Goal: Communication & Community: Answer question/provide support

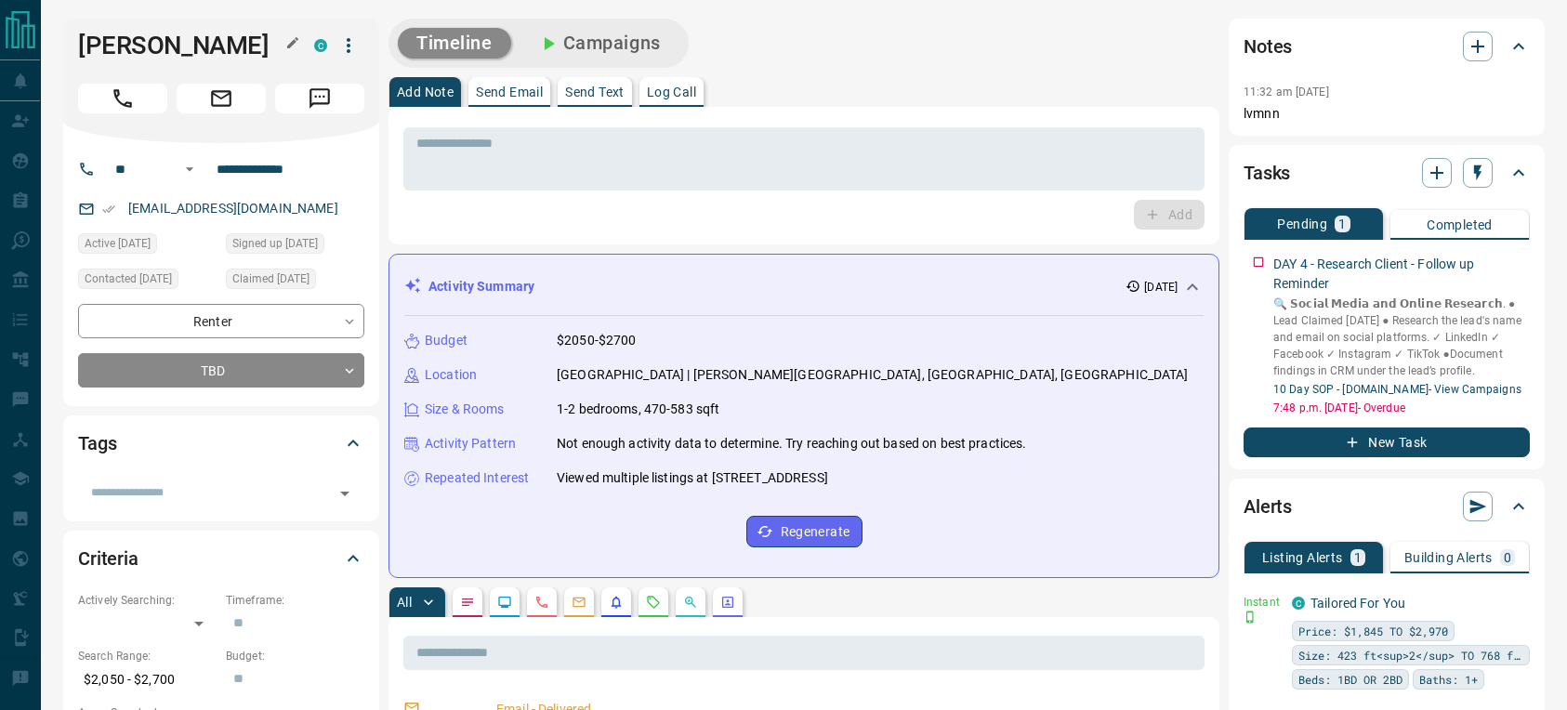
click at [169, 40] on h1 "[PERSON_NAME]" at bounding box center [182, 46] width 208 height 30
copy div "[PERSON_NAME] C"
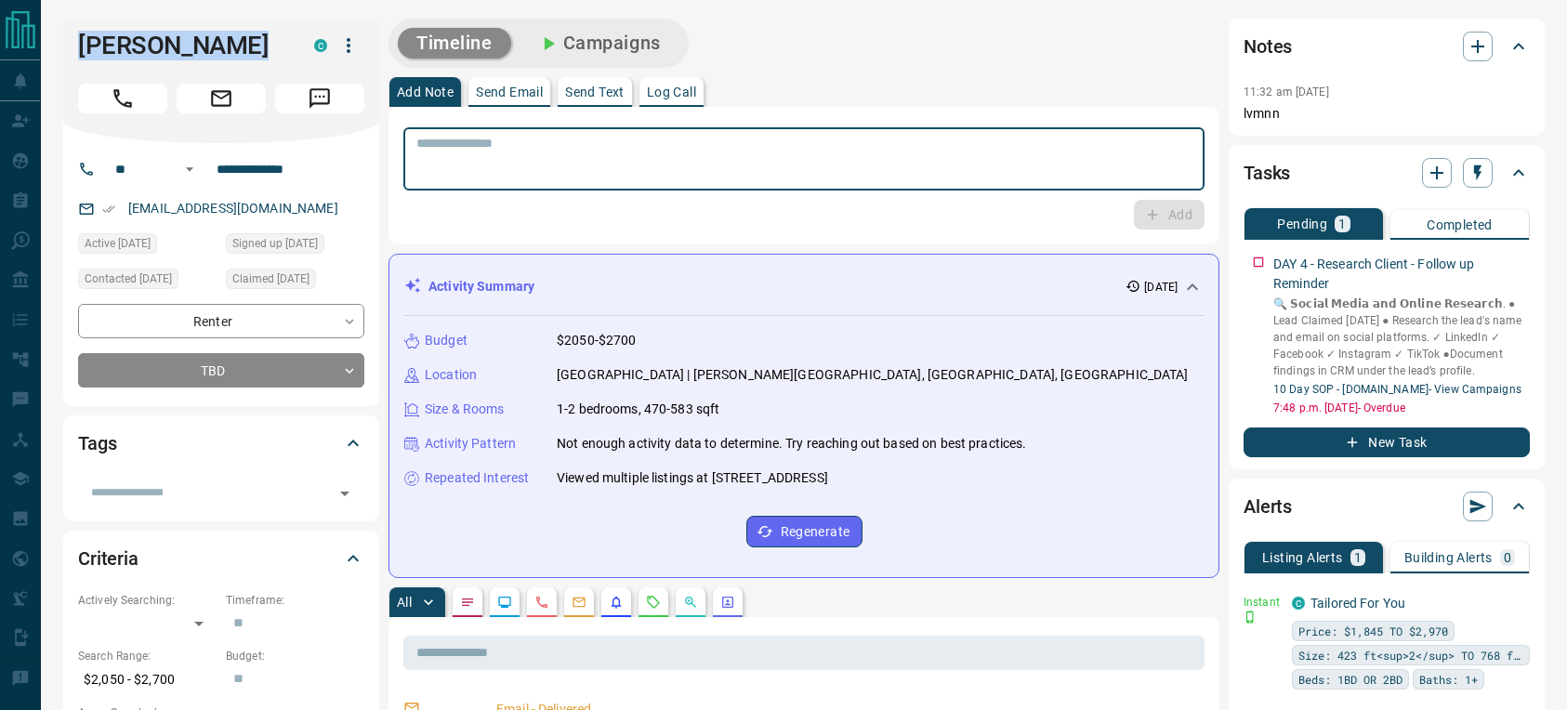
drag, startPoint x: 512, startPoint y: 158, endPoint x: 524, endPoint y: 155, distance: 12.4
click at [512, 158] on textarea at bounding box center [803, 159] width 775 height 47
type textarea "**********"
click at [1153, 217] on icon "button" at bounding box center [1152, 214] width 17 height 17
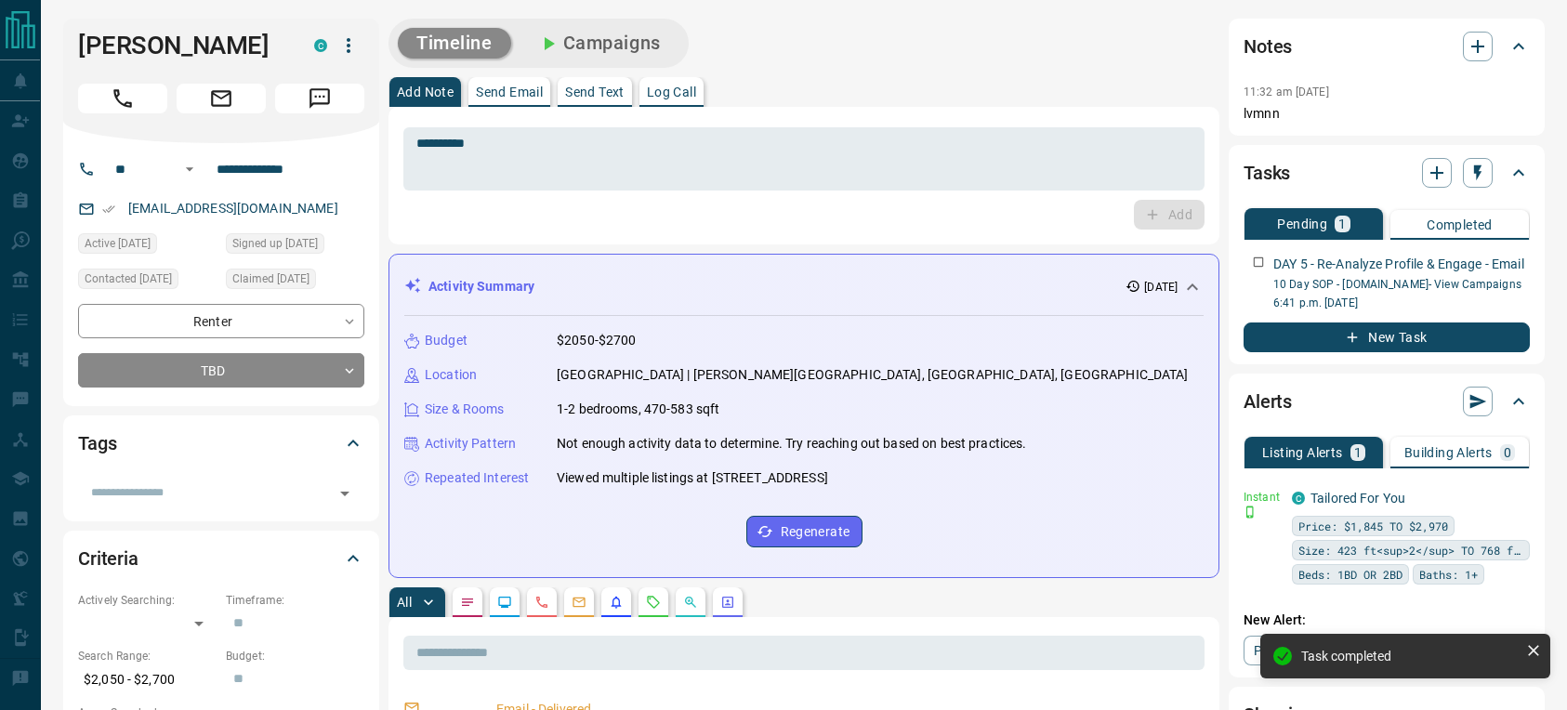
click at [676, 86] on p "Log Call" at bounding box center [671, 92] width 49 height 13
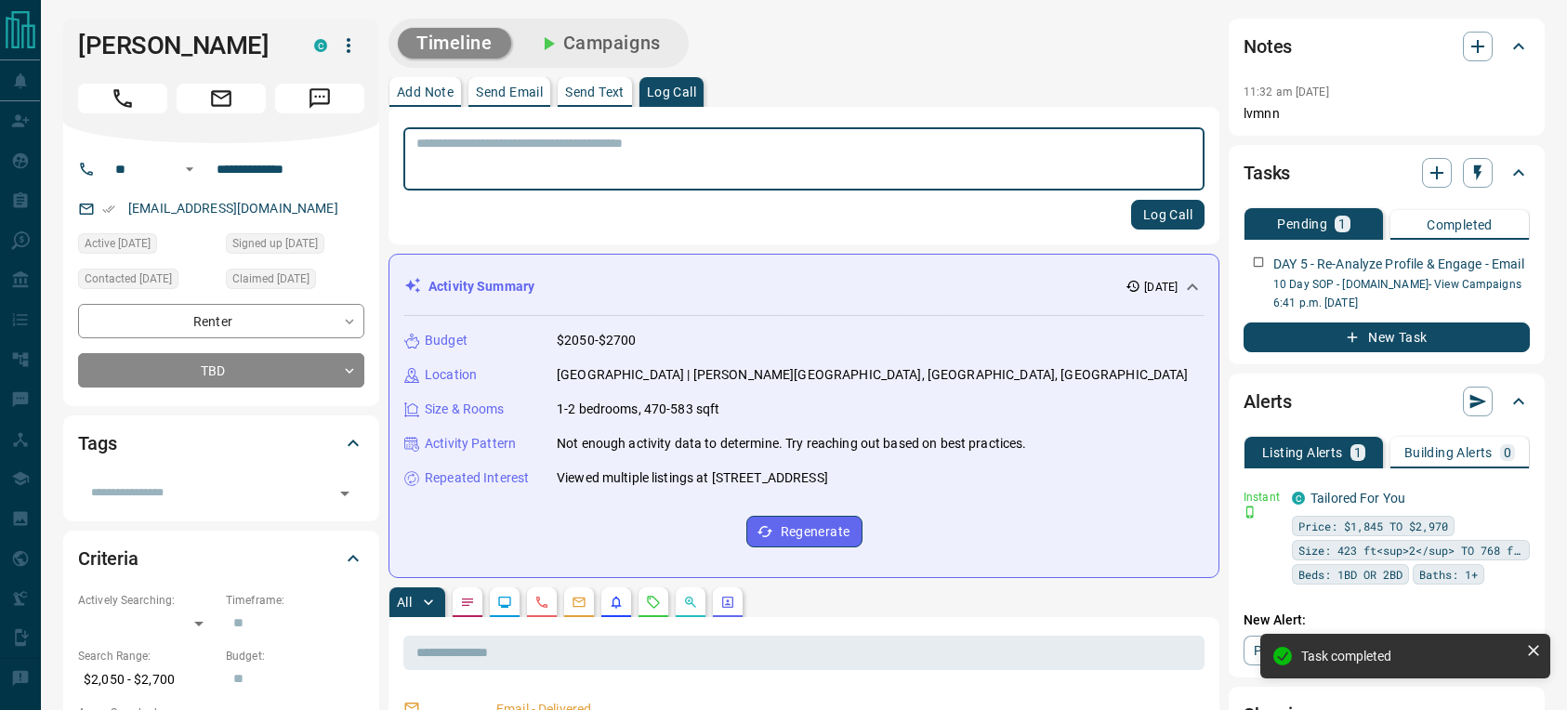
click at [634, 172] on textarea at bounding box center [803, 159] width 775 height 47
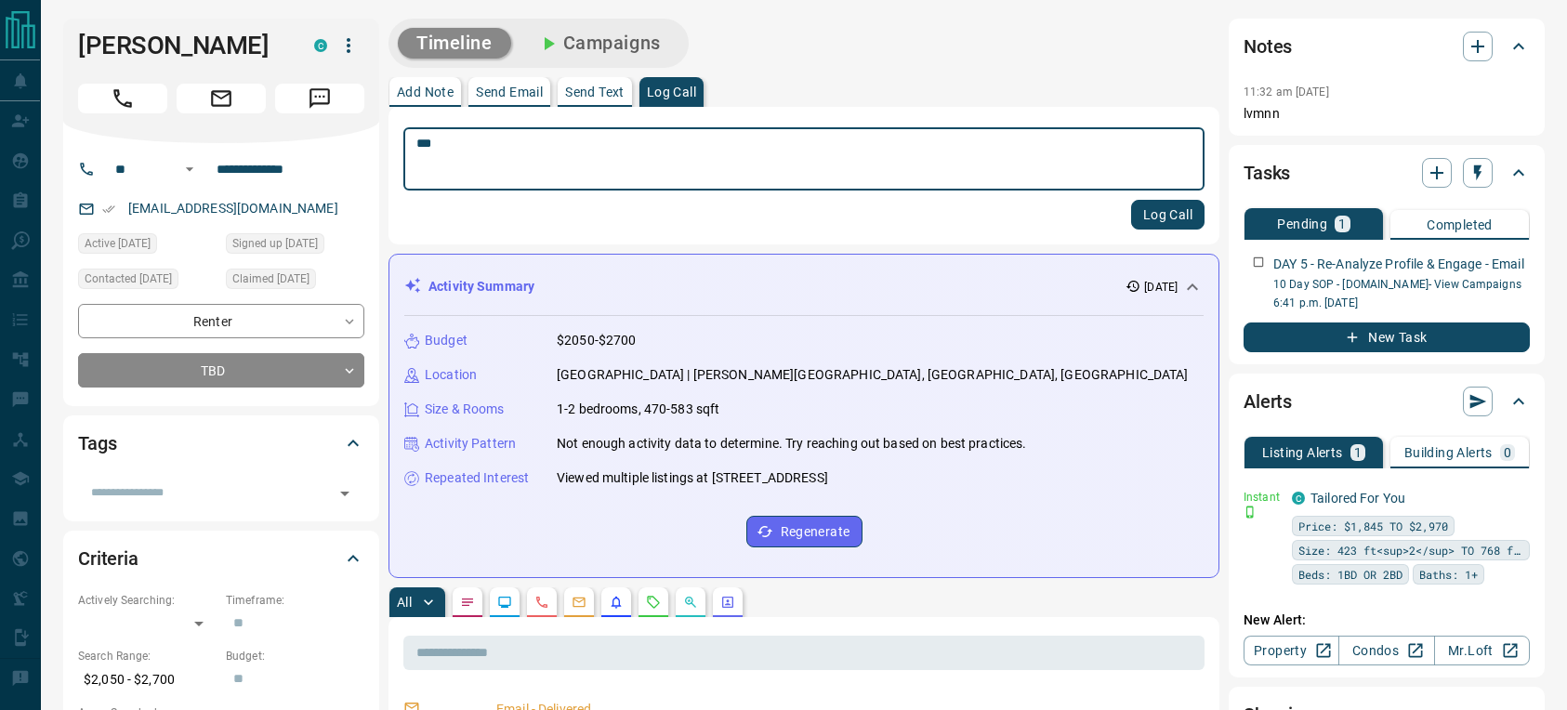
type textarea "***"
click at [1155, 205] on button "Log Call" at bounding box center [1167, 215] width 73 height 30
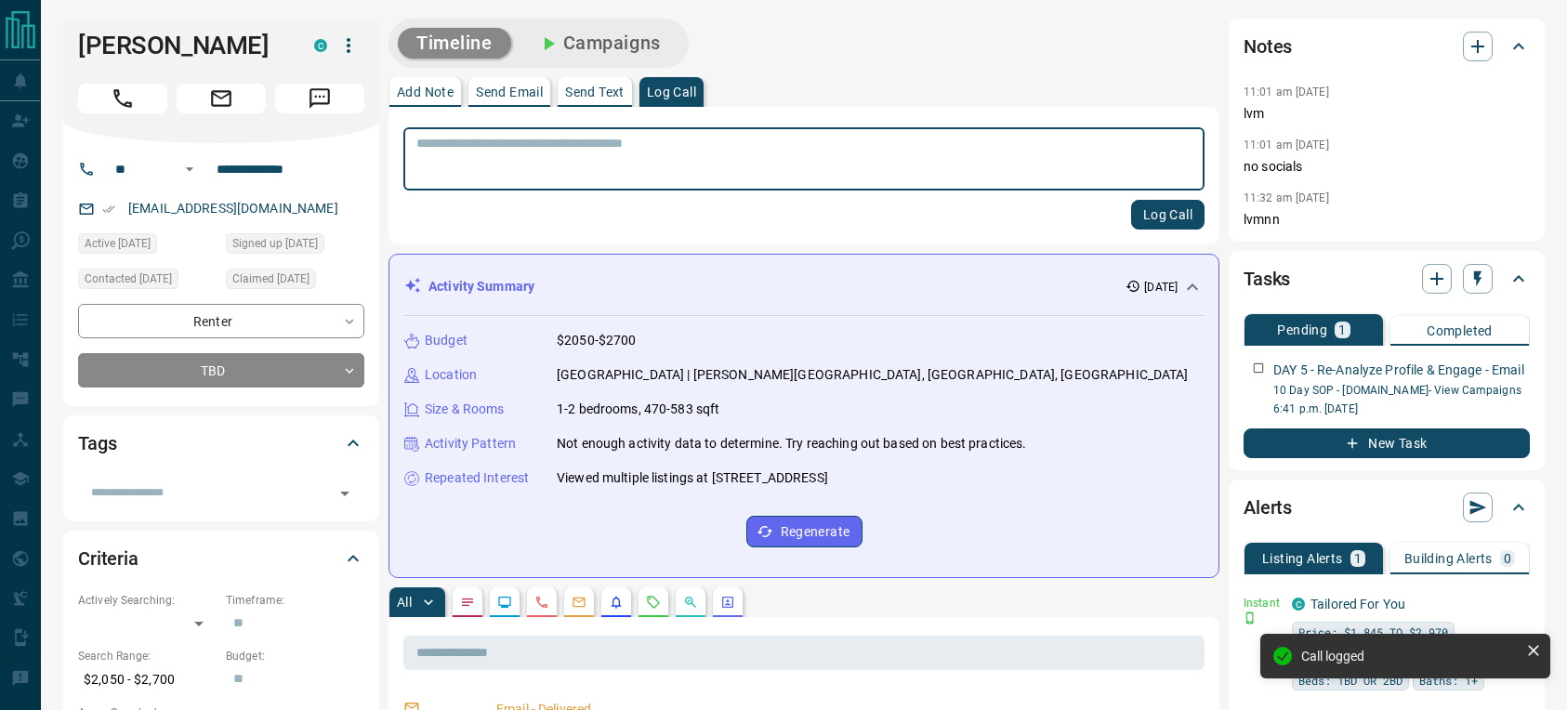
click at [511, 95] on p "Send Email" at bounding box center [509, 92] width 67 height 13
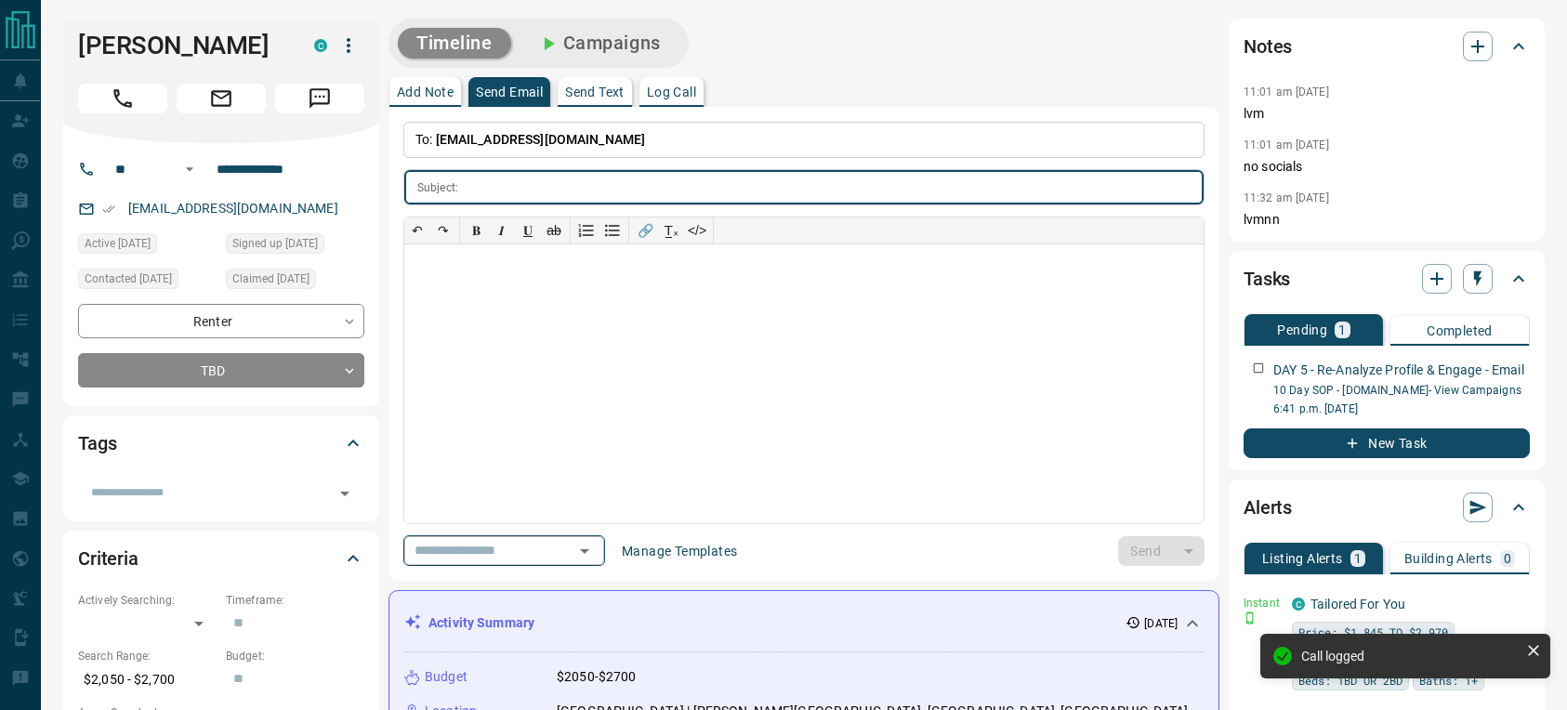
click at [590, 538] on button "Open" at bounding box center [585, 551] width 26 height 26
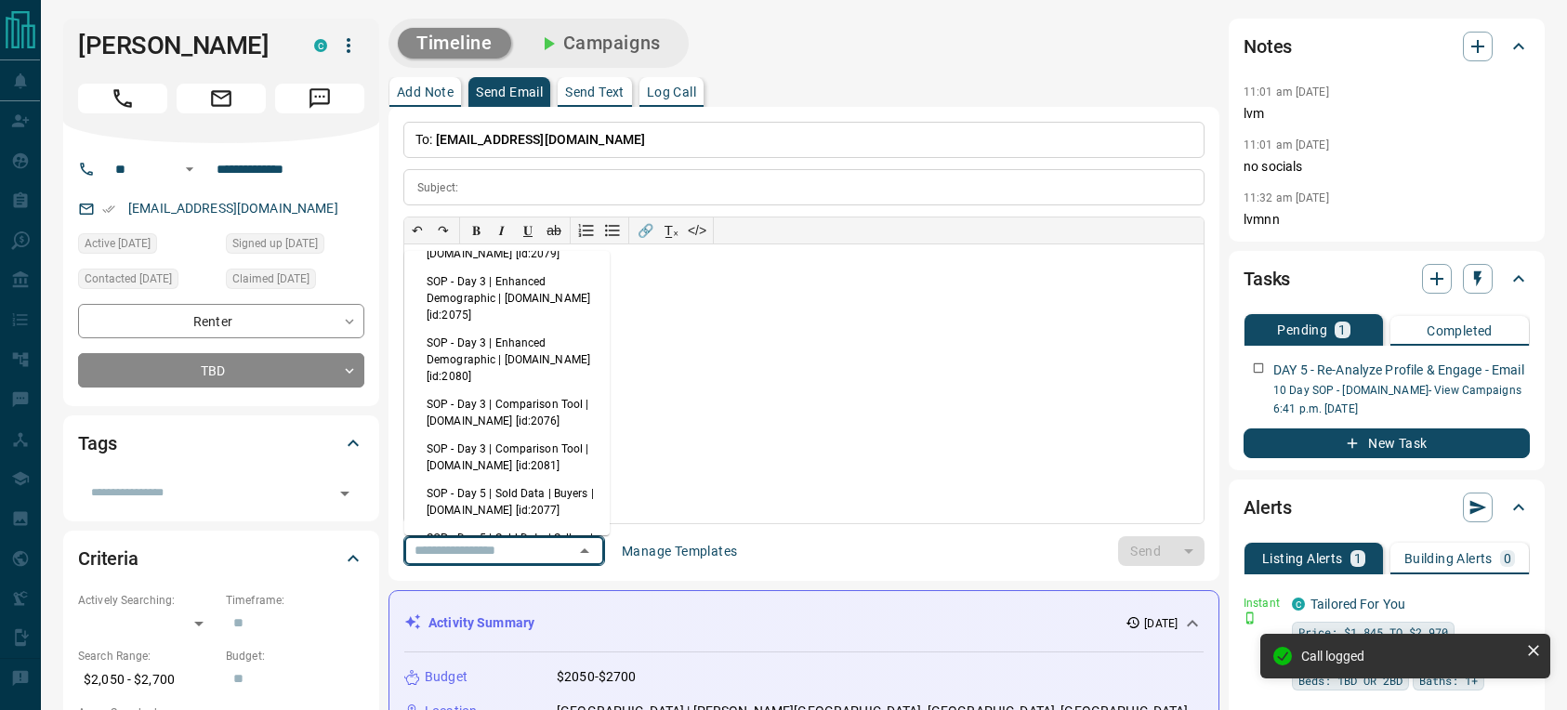
scroll to position [271, 0]
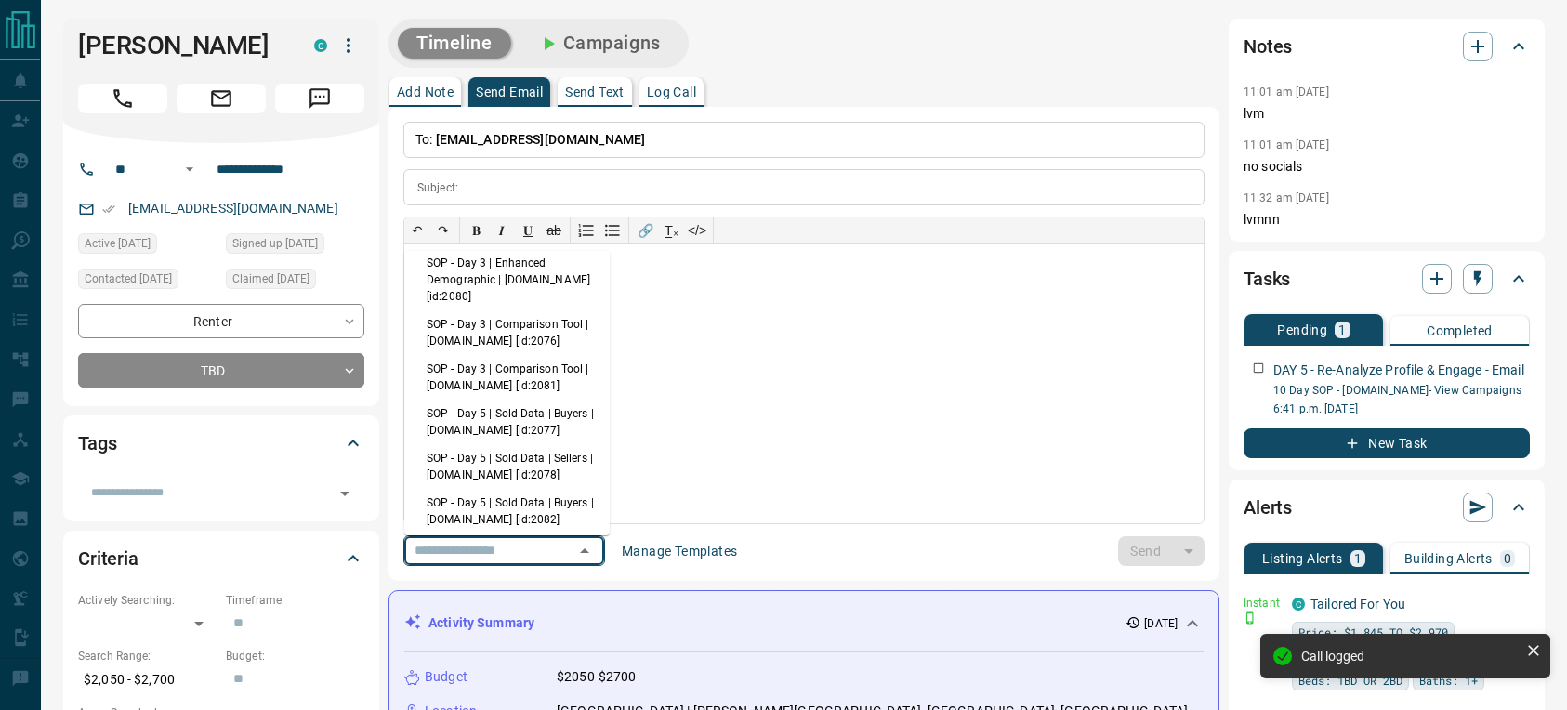
click at [526, 441] on li "SOP - Day 5 | Sold Data | Buyers | [DOMAIN_NAME] [id:2077]" at bounding box center [506, 422] width 205 height 45
type input "**********"
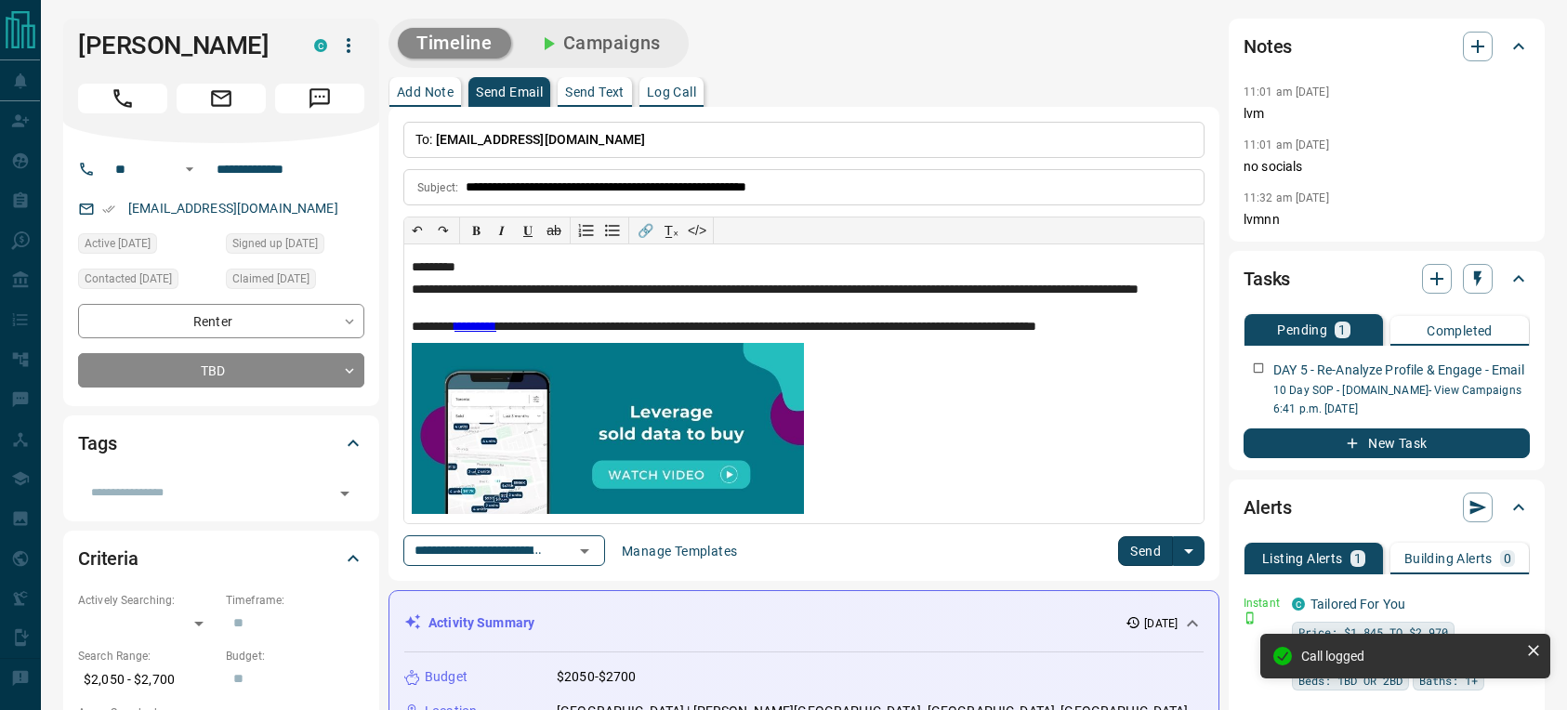
click at [1136, 556] on button "Send" at bounding box center [1145, 551] width 55 height 30
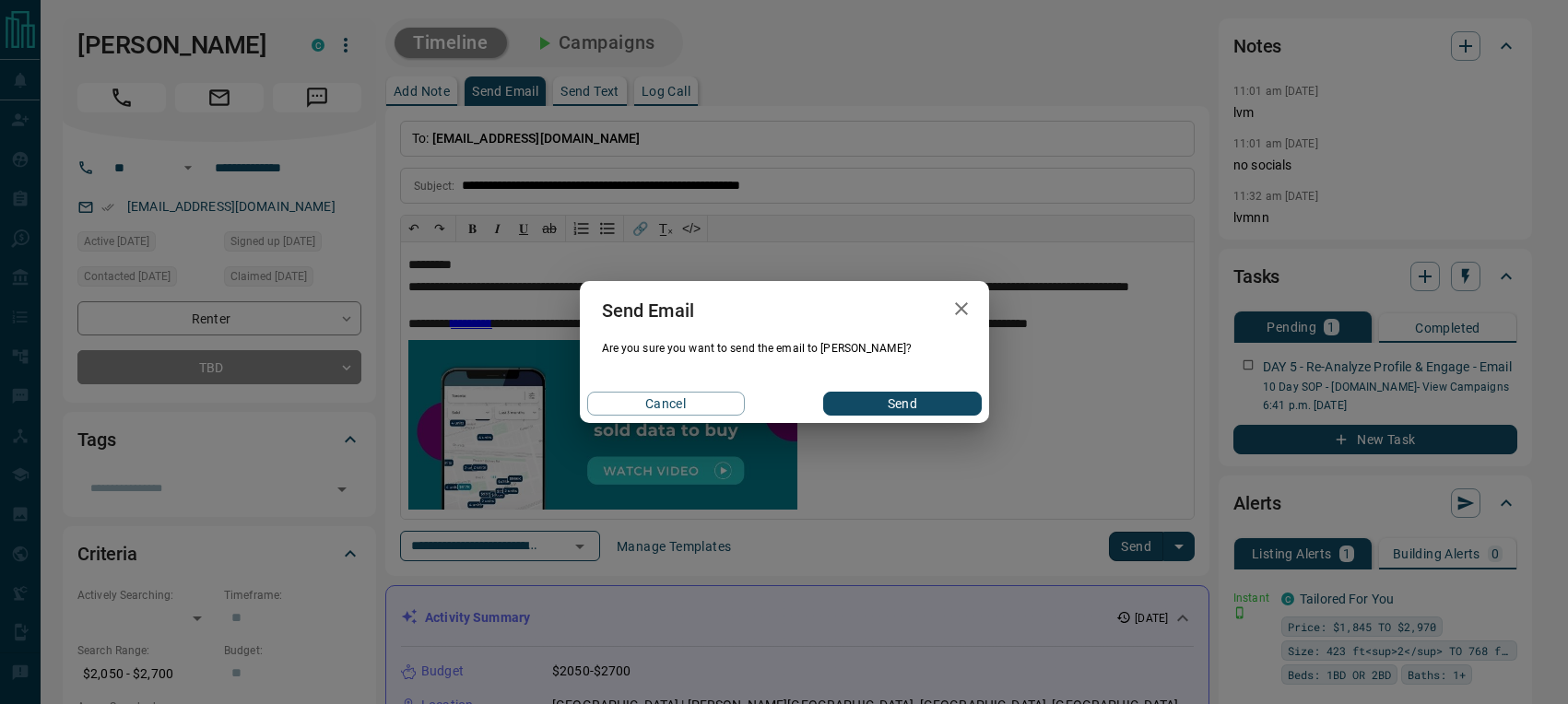
click at [899, 411] on button "Send" at bounding box center [902, 404] width 158 height 24
